Goal: Information Seeking & Learning: Learn about a topic

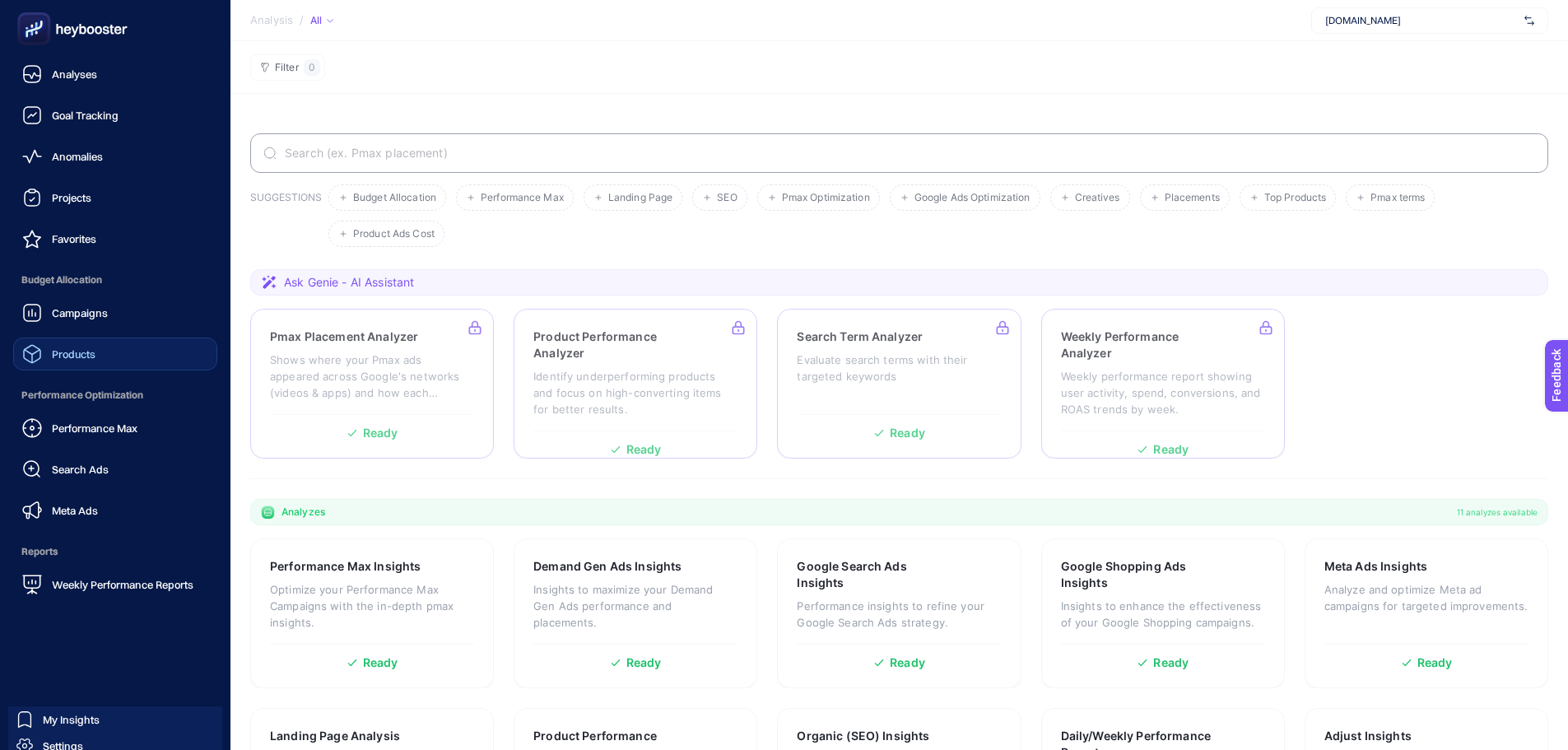
click at [53, 355] on span "Products" at bounding box center [73, 354] width 44 height 13
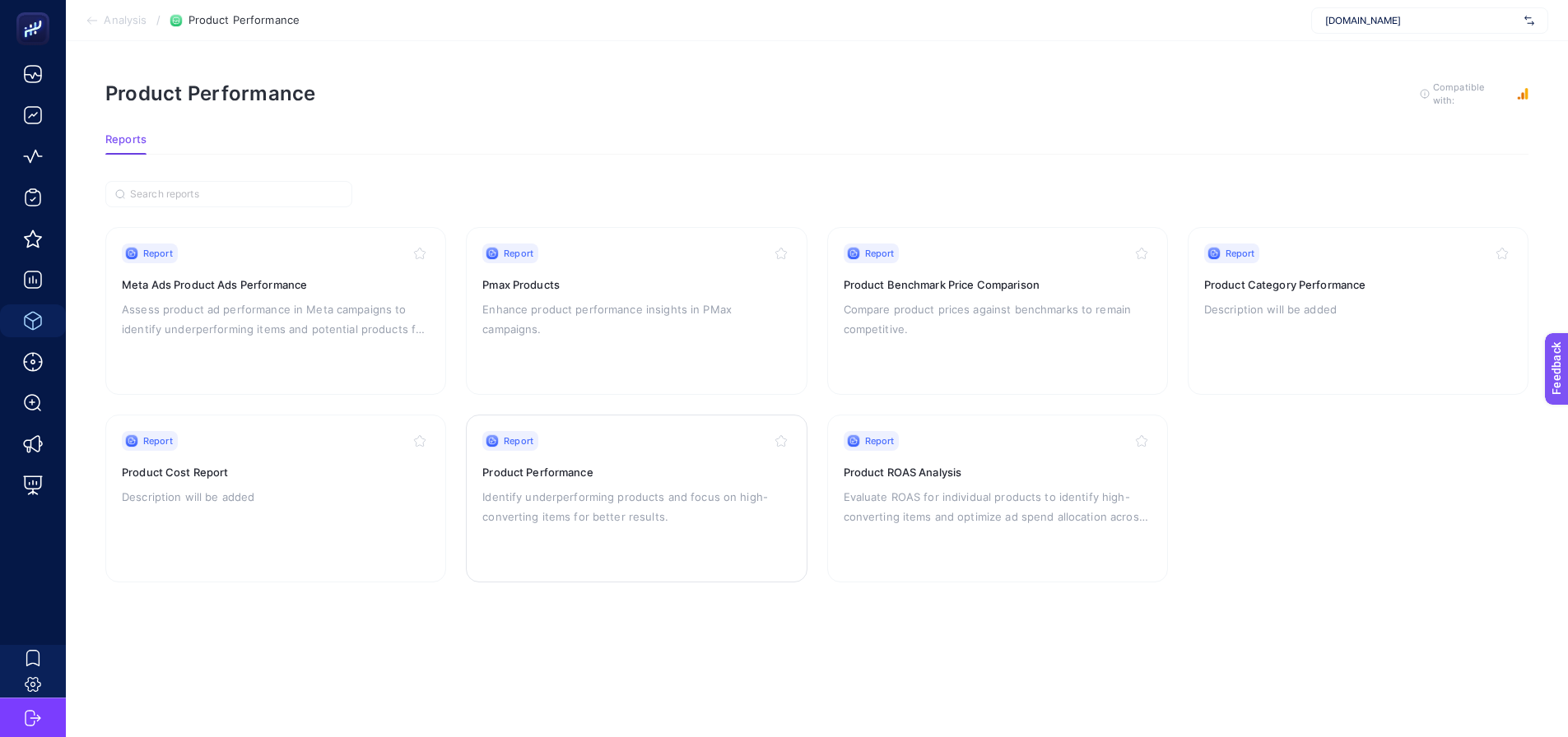
click at [616, 506] on p "Identify underperforming products and focus on high-converting items for better…" at bounding box center [636, 507] width 308 height 40
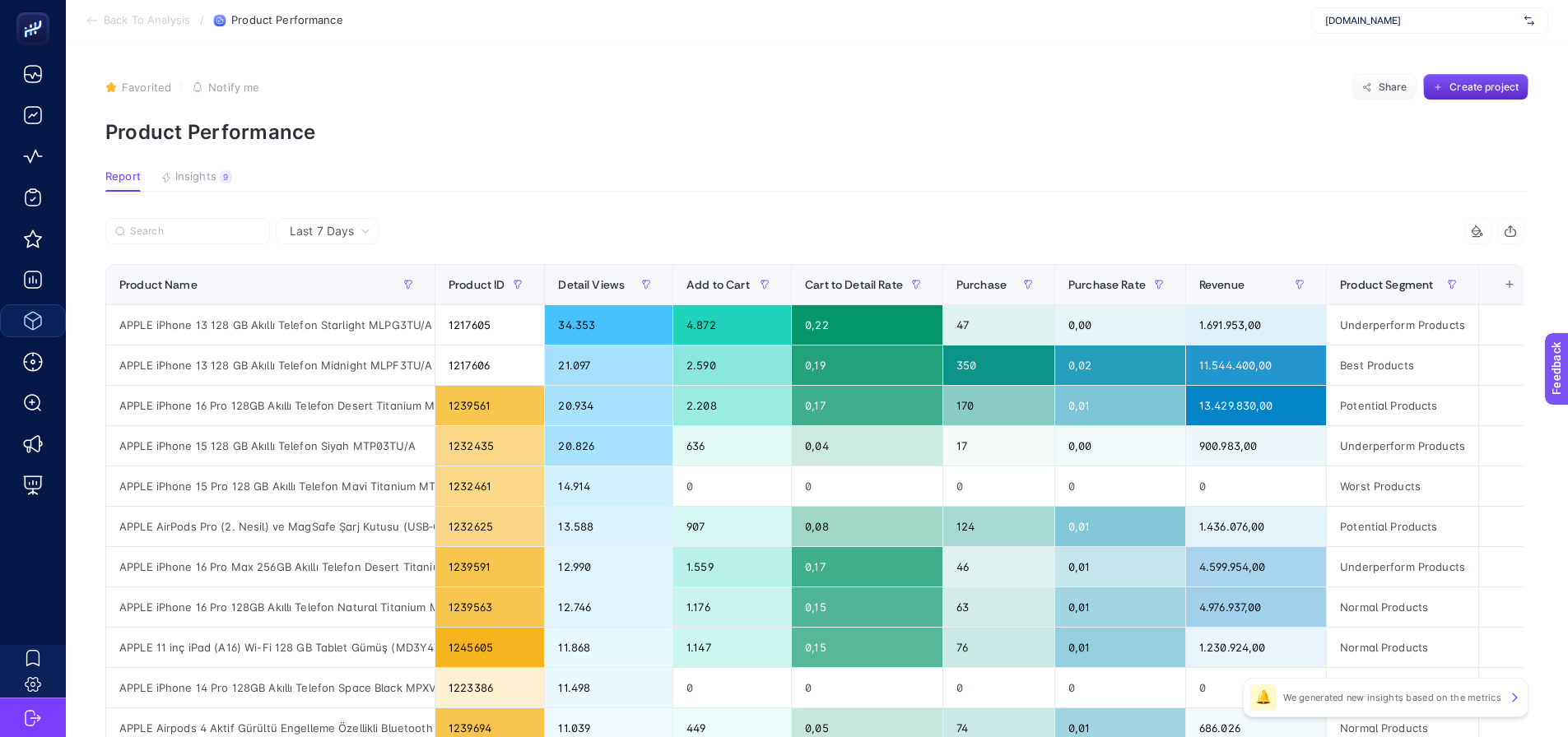
click at [330, 227] on span "Last 7 Days" at bounding box center [321, 232] width 64 height 17
click at [337, 227] on span "Last 7 Days" at bounding box center [321, 232] width 64 height 17
click at [325, 294] on div "Product Name" at bounding box center [271, 285] width 302 height 27
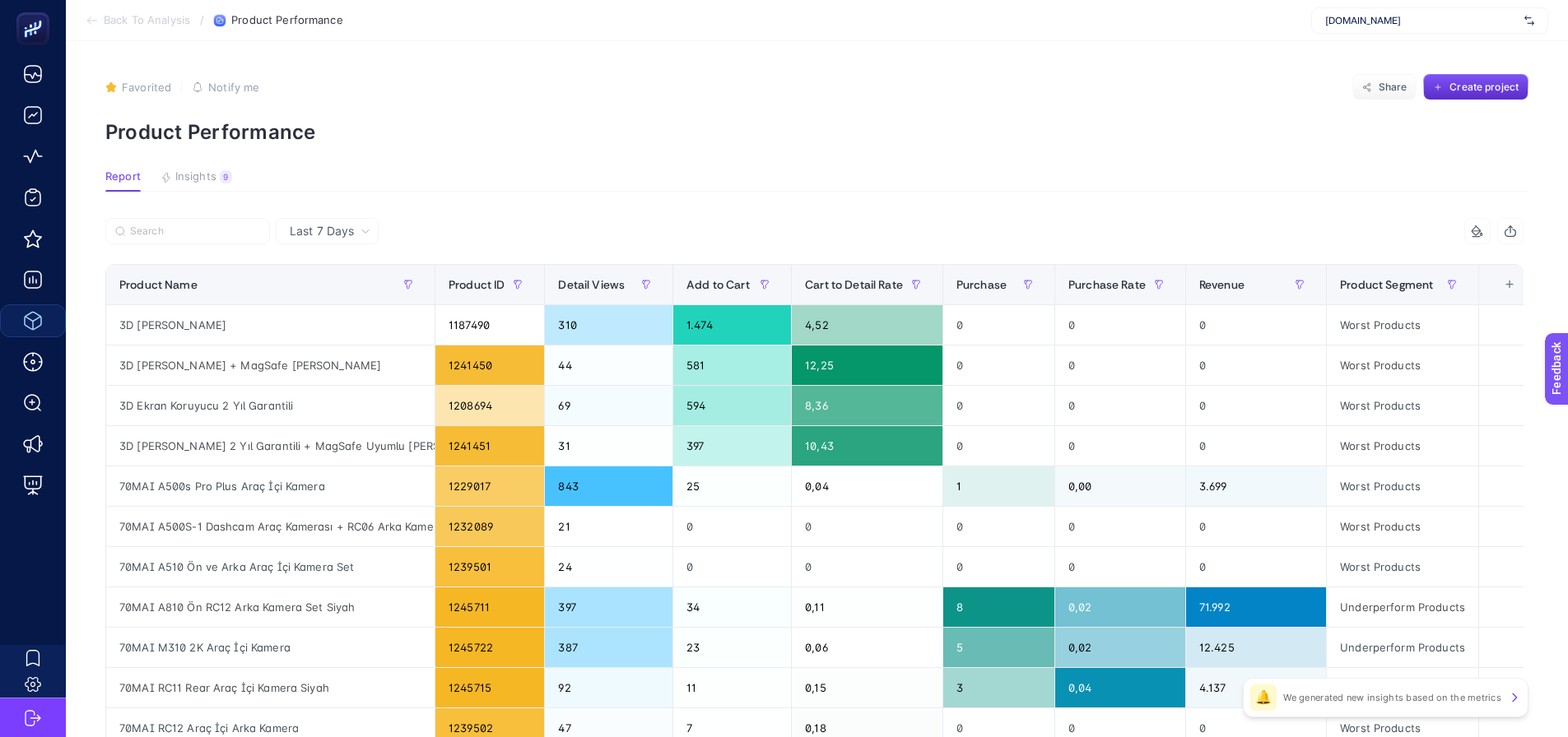
click at [349, 231] on span "Last 7 Days" at bounding box center [321, 232] width 64 height 17
click at [349, 234] on span "Last 7 Days" at bounding box center [321, 232] width 64 height 17
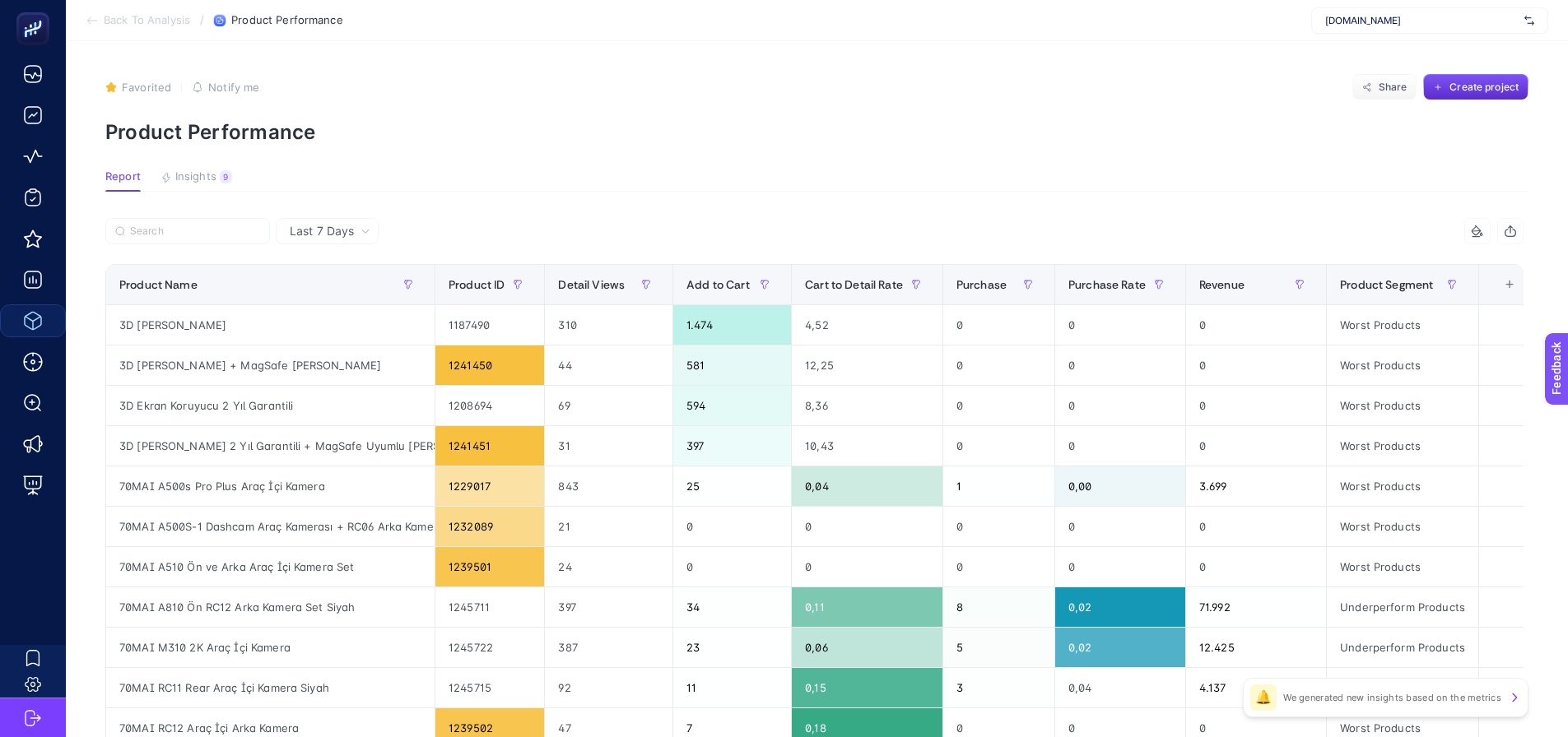
click at [331, 233] on span "Last 7 Days" at bounding box center [321, 232] width 64 height 17
click at [339, 310] on li "Last 30 Days" at bounding box center [327, 325] width 93 height 30
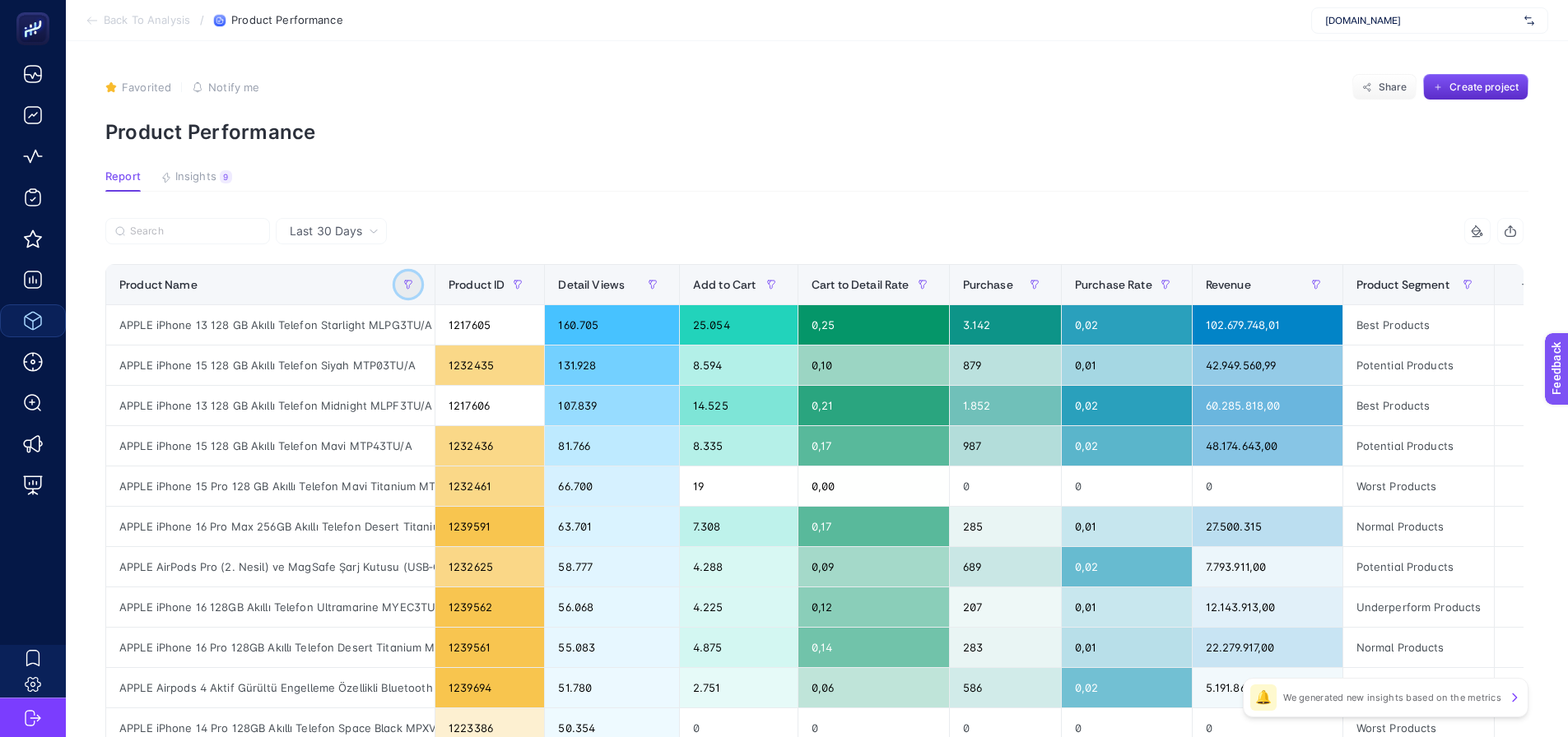
click at [408, 292] on button "button" at bounding box center [408, 285] width 27 height 27
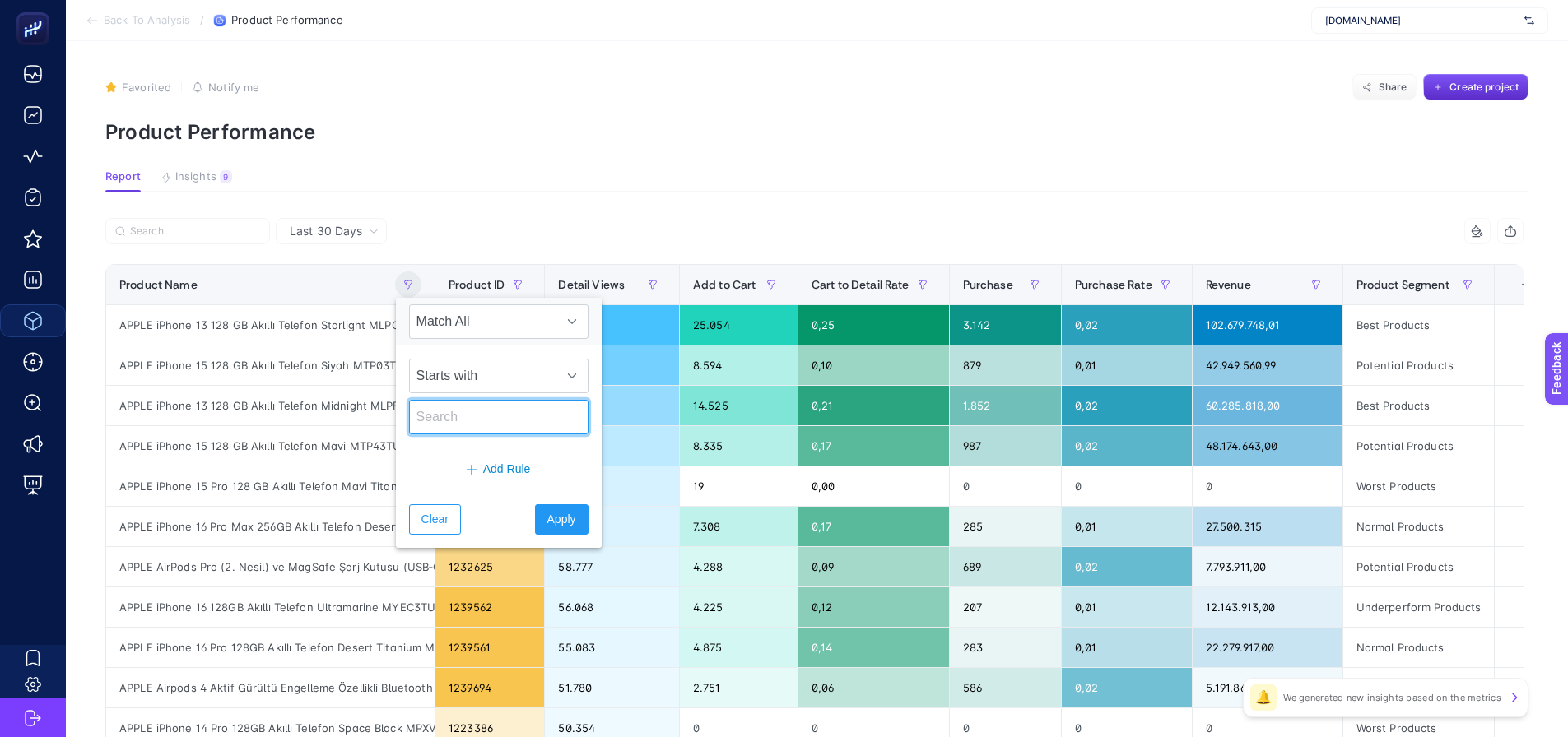
click at [452, 412] on input "text" at bounding box center [499, 417] width 179 height 35
click at [466, 373] on span "Starts with" at bounding box center [483, 376] width 146 height 33
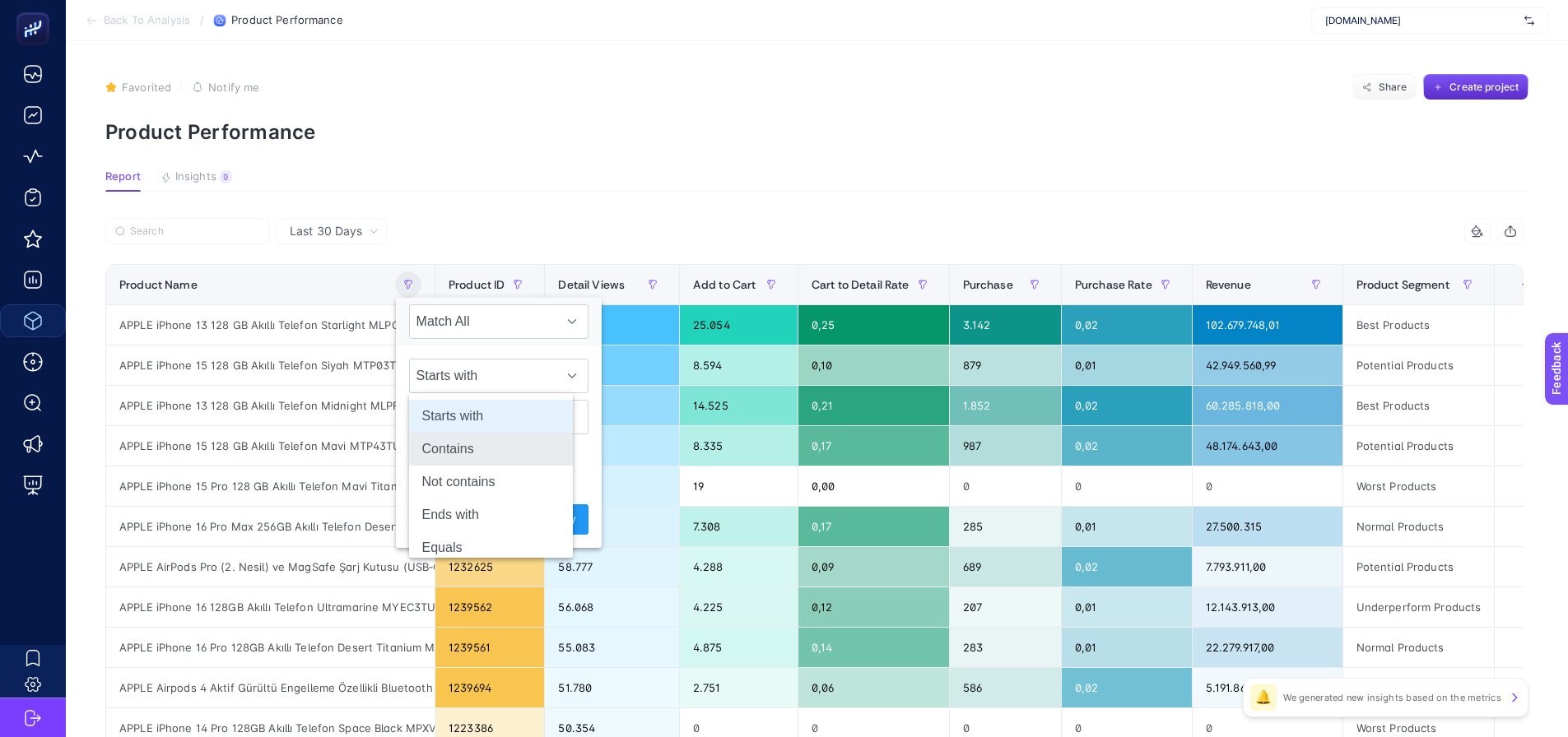
click at [466, 442] on li "Contains" at bounding box center [491, 450] width 164 height 33
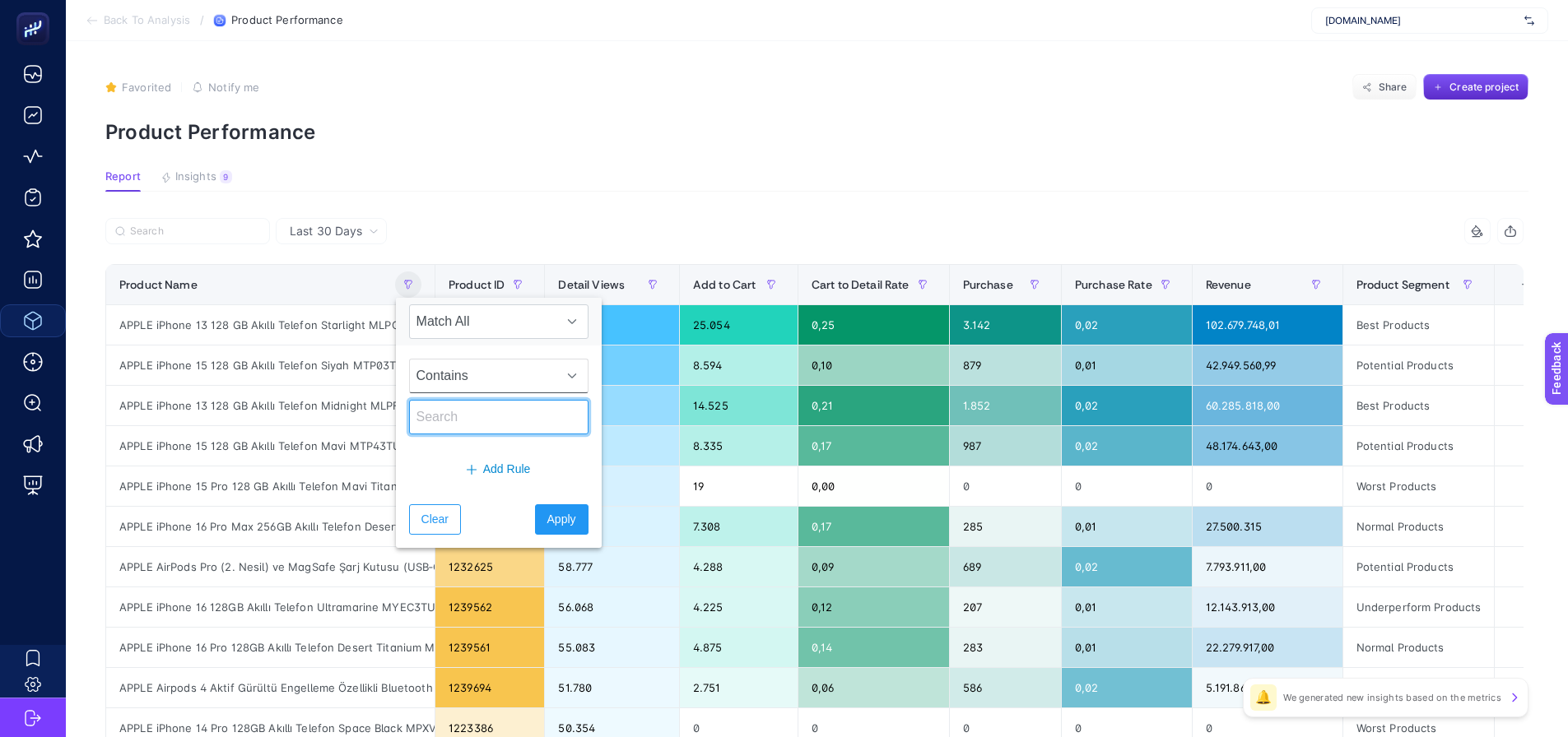
click at [462, 422] on input "text" at bounding box center [499, 417] width 179 height 35
type input "saat"
click at [549, 515] on span "Apply" at bounding box center [561, 520] width 29 height 17
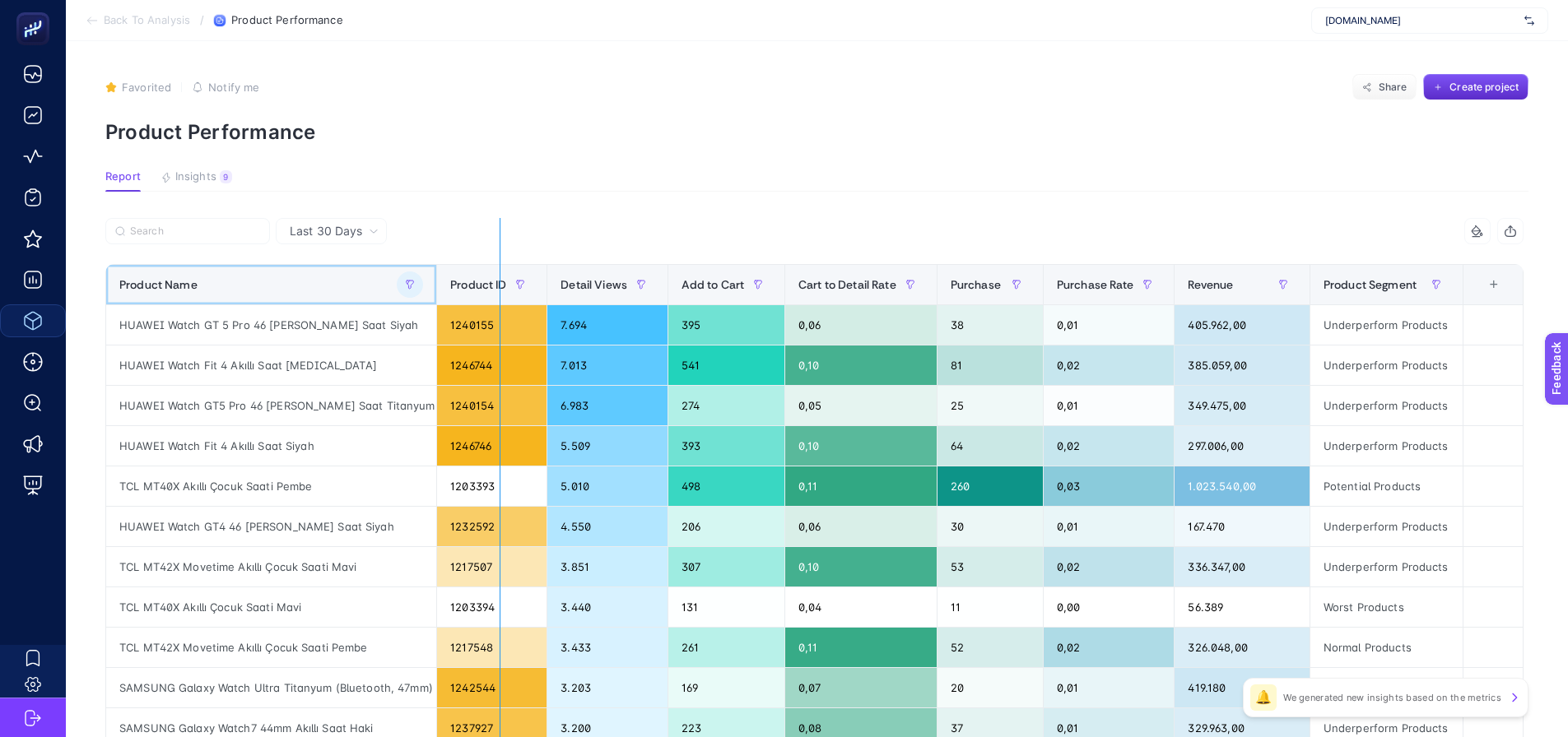
drag, startPoint x: 434, startPoint y: 286, endPoint x: 492, endPoint y: 292, distance: 58.3
click at [492, 292] on div "7 items selected Product Name Product ID Detail Views Add to Cart Cart to Detai…" at bounding box center [814, 707] width 1418 height 978
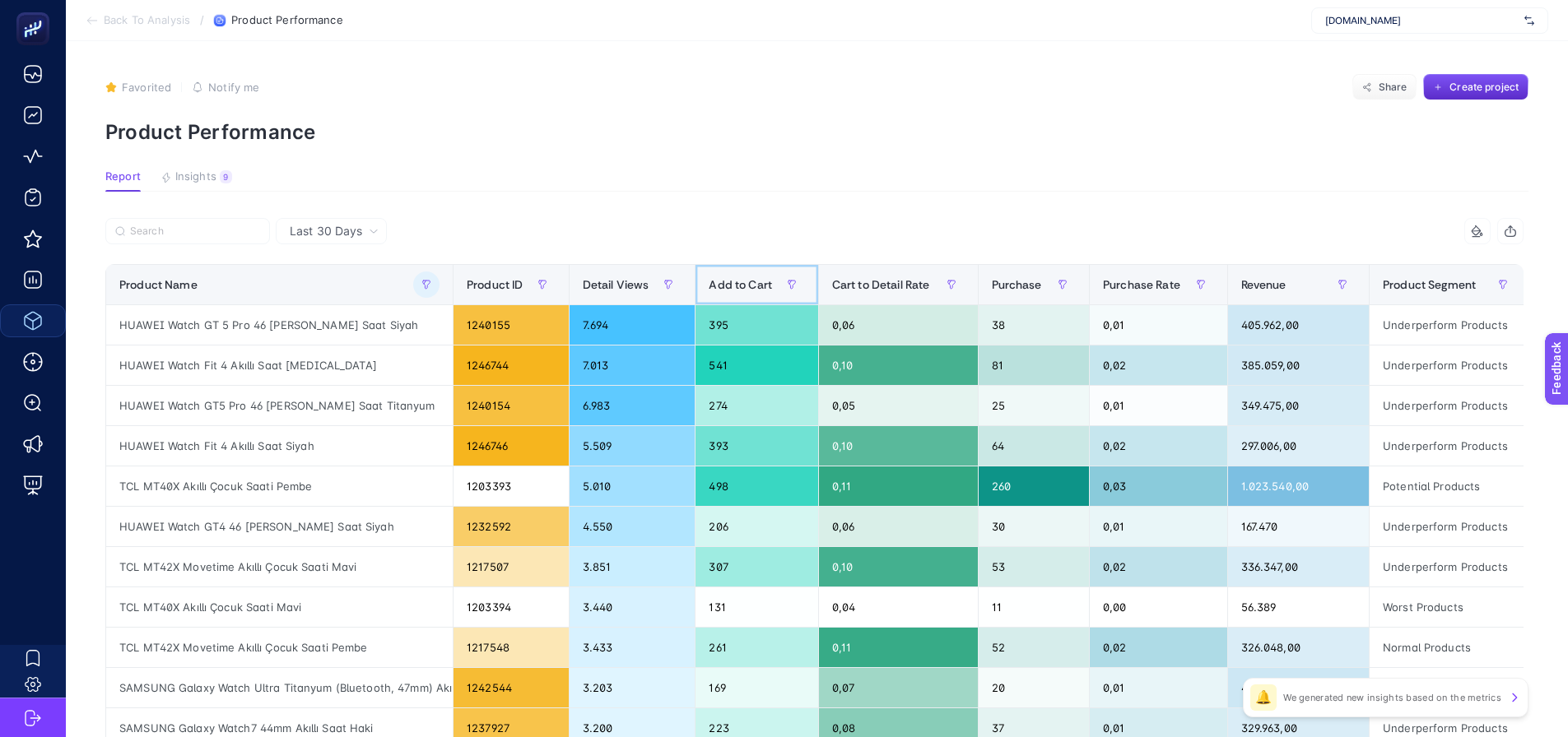
click at [734, 291] on span "Add to Cart" at bounding box center [740, 285] width 63 height 13
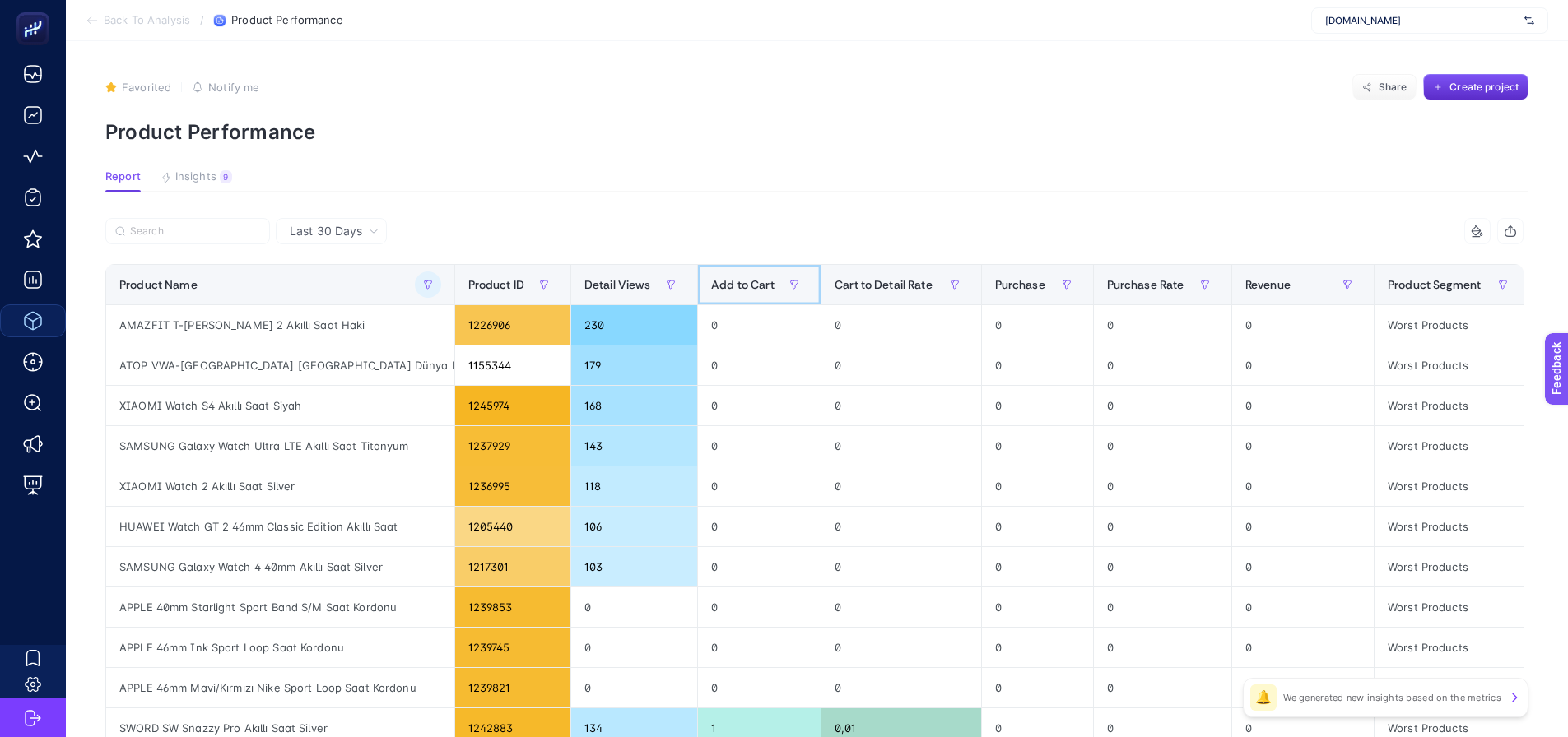
click at [734, 291] on span "Add to Cart" at bounding box center [743, 285] width 63 height 13
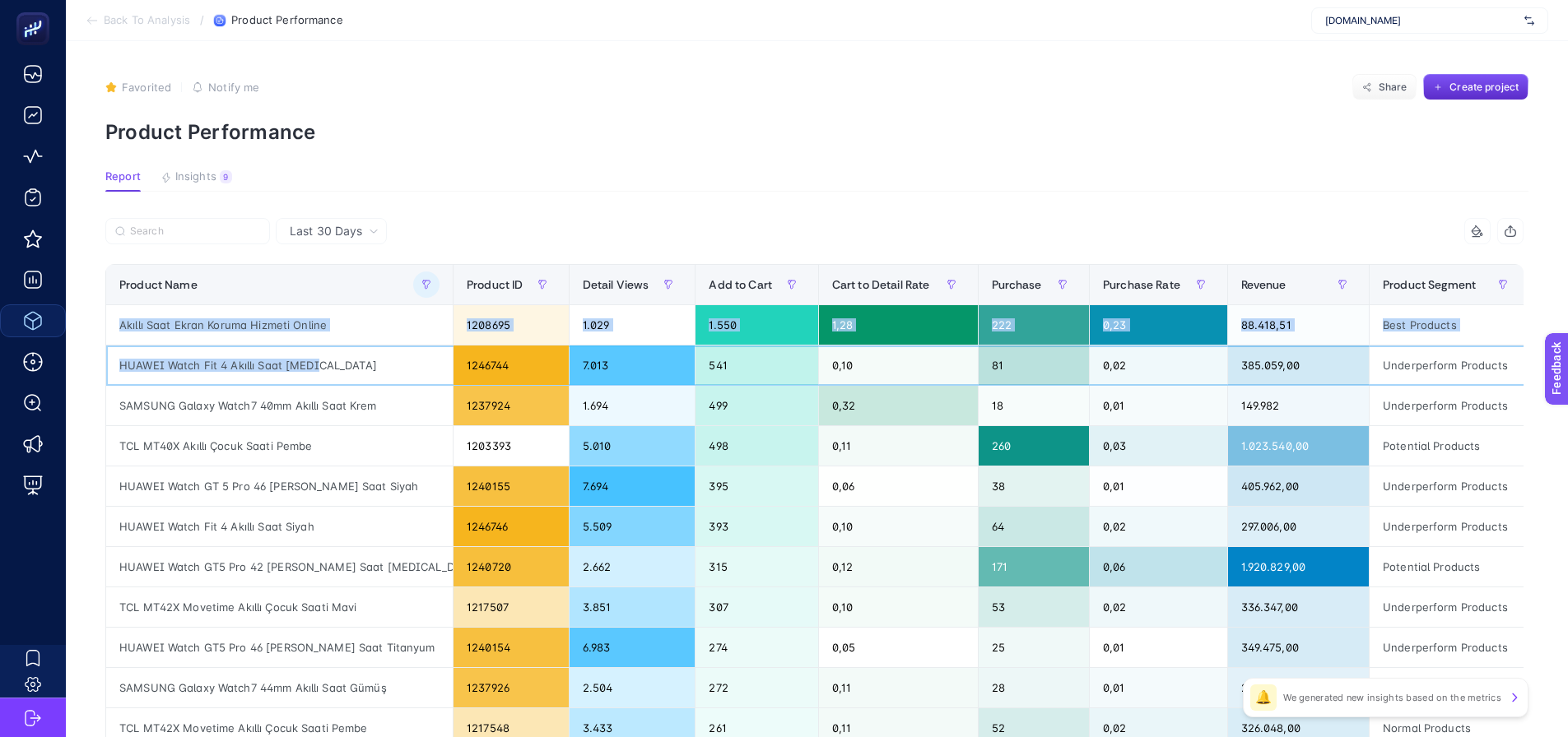
drag, startPoint x: 296, startPoint y: 361, endPoint x: 90, endPoint y: 356, distance: 206.1
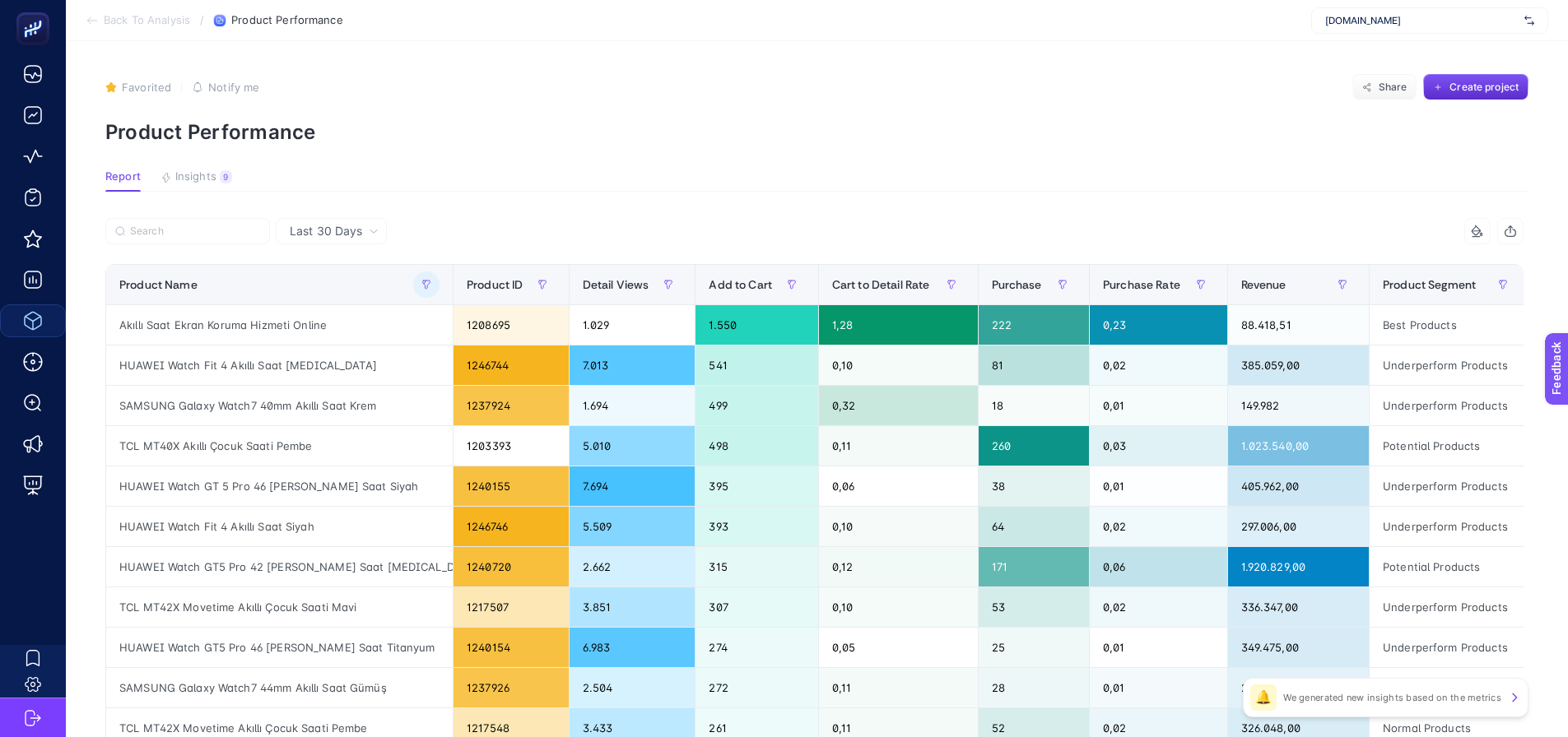
click at [439, 185] on section "Report Insights 9 We generated new insights based on the metrics" at bounding box center [817, 181] width 1423 height 22
drag, startPoint x: 320, startPoint y: 366, endPoint x: 100, endPoint y: 373, distance: 220.1
click at [106, 373] on div "HUAWEI Watch Fit 4 Akıllı Saat [MEDICAL_DATA]" at bounding box center [279, 365] width 346 height 40
copy div "HUAWEI Watch Fit 4 Akıllı Saat [MEDICAL_DATA]"
drag, startPoint x: 380, startPoint y: 409, endPoint x: 115, endPoint y: 406, distance: 265.0
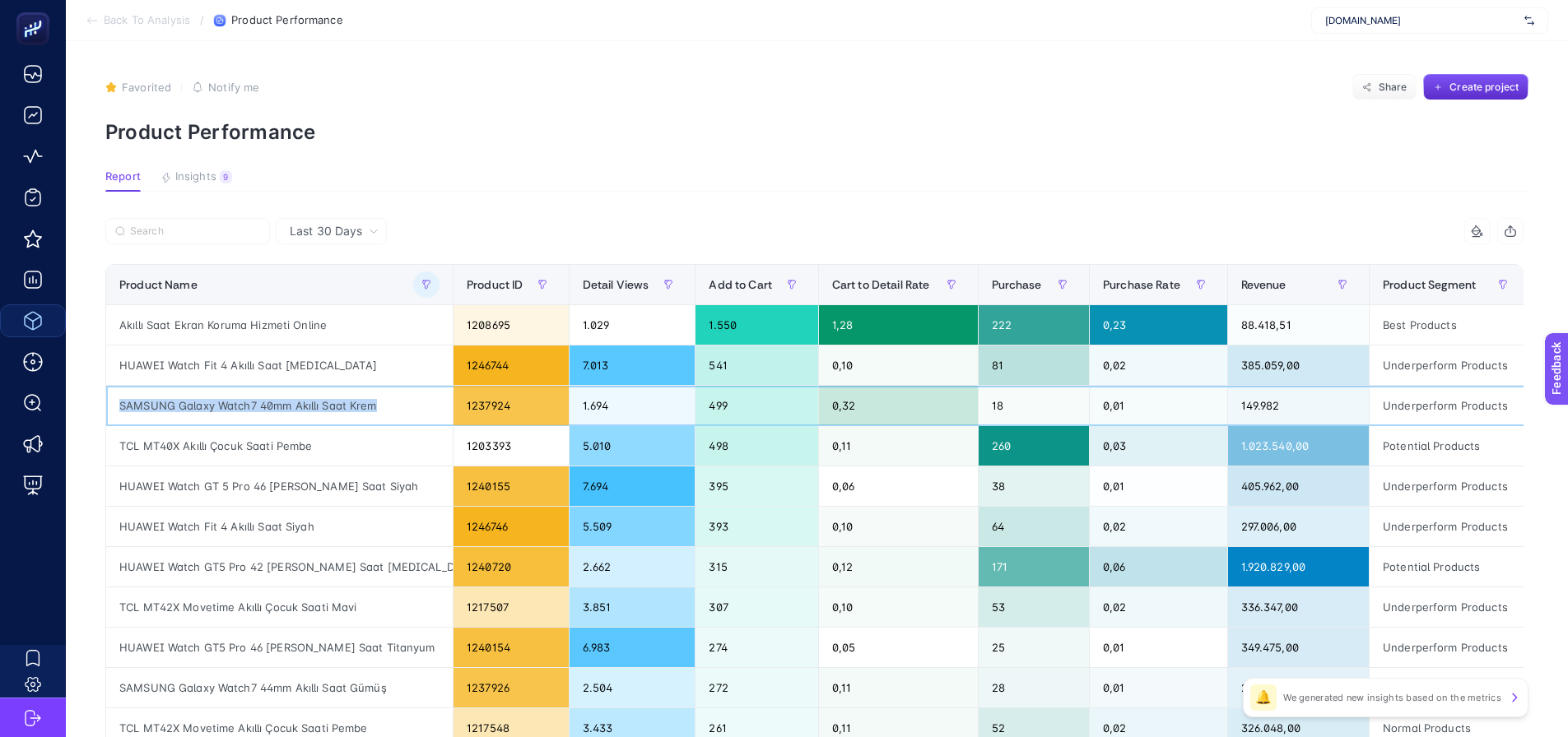
click at [115, 406] on div "SAMSUNG Galaxy Watch7 40mm Akıllı Saat Krem" at bounding box center [279, 406] width 346 height 40
copy div "SAMSUNG Galaxy Watch7 40mm Akıllı Saat Krem"
drag, startPoint x: 330, startPoint y: 364, endPoint x: 111, endPoint y: 369, distance: 219.1
click at [111, 369] on div "HUAWEI Watch Fit 4 Akıllı Saat [MEDICAL_DATA]" at bounding box center [279, 365] width 346 height 40
copy div "HUAWEI Watch Fit 4 Akıllı Saat [MEDICAL_DATA]"
